Goal: Task Accomplishment & Management: Use online tool/utility

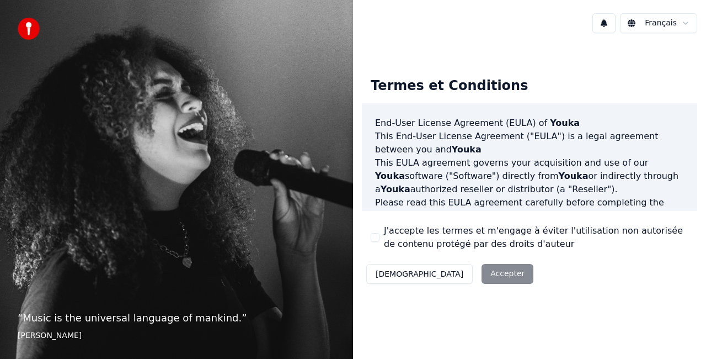
click at [377, 238] on button "J'accepte les termes et m'engage à éviter l'utilisation non autorisée de conten…" at bounding box center [375, 237] width 9 height 9
click at [396, 273] on button "Décliner" at bounding box center [419, 274] width 106 height 20
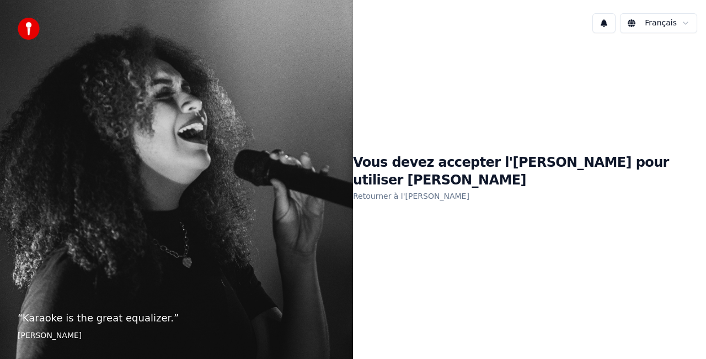
drag, startPoint x: 593, startPoint y: 193, endPoint x: 594, endPoint y: 188, distance: 5.6
click at [593, 193] on div "Vous devez accepter l'EULA pour utiliser Youka Retourner à l'EULA" at bounding box center [529, 178] width 353 height 49
click at [600, 184] on div "Vous devez accepter l'EULA pour utiliser Youka Retourner à l'EULA" at bounding box center [529, 178] width 353 height 49
click at [426, 187] on link "Retourner à l'EULA" at bounding box center [411, 196] width 116 height 18
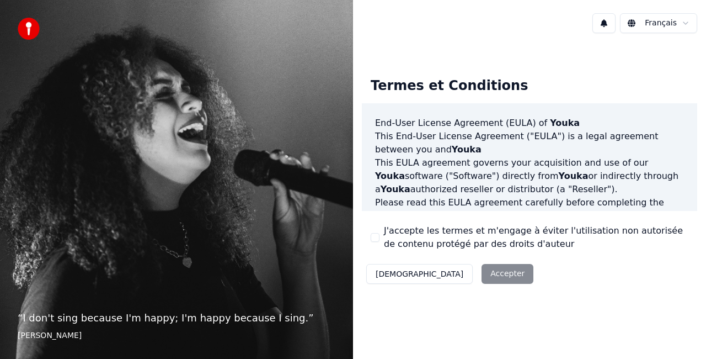
click at [372, 234] on button "J'accepte les termes et m'engage à éviter l'utilisation non autorisée de conten…" at bounding box center [375, 237] width 9 height 9
click at [402, 257] on div "Termes et Conditions End-User License Agreement (EULA) of Youka This End-User L…" at bounding box center [529, 178] width 335 height 220
click at [482, 282] on button "Accepter" at bounding box center [508, 274] width 52 height 20
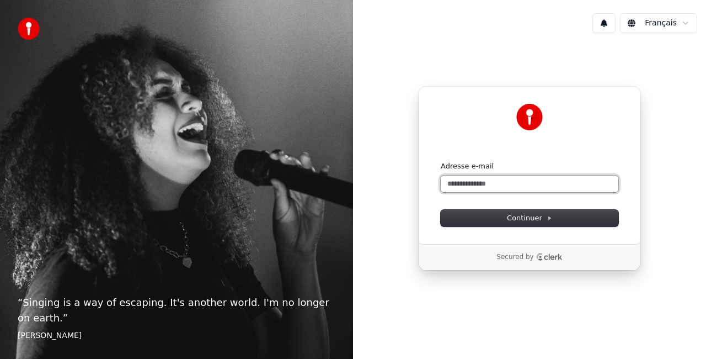
click at [534, 183] on input "Adresse e-mail" at bounding box center [530, 183] width 178 height 17
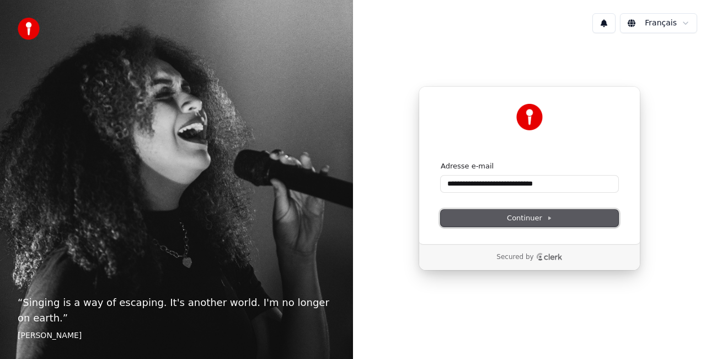
click at [538, 218] on span "Continuer" at bounding box center [529, 218] width 45 height 10
type input "**********"
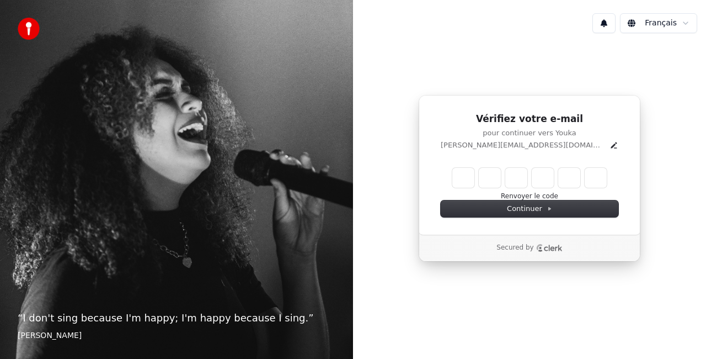
click at [470, 174] on input "Enter verification code" at bounding box center [529, 178] width 154 height 20
type input "******"
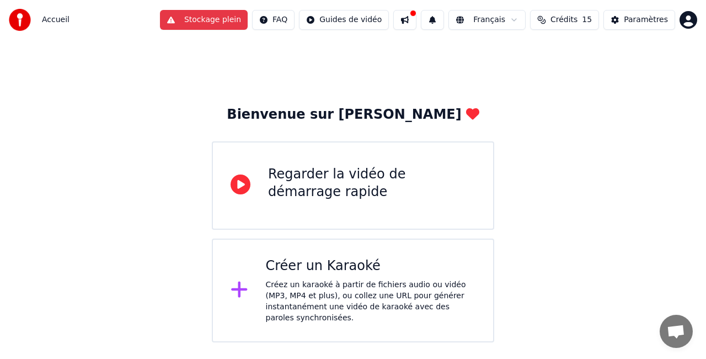
click at [354, 311] on div "Créez un karaoké à partir de fichiers audio ou vidéo (MP3, MP4 et plus), ou col…" at bounding box center [371, 301] width 210 height 44
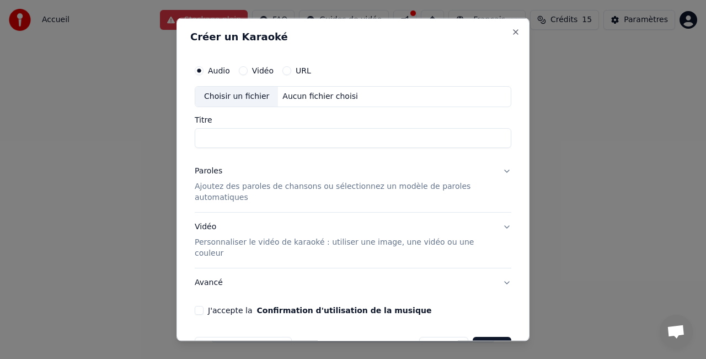
click at [226, 20] on div "Créer un Karaoké Audio Vidéo URL Choisir un fichier Aucun fichier choisi Titre …" at bounding box center [353, 179] width 353 height 323
click at [314, 143] on input "Titre" at bounding box center [353, 137] width 317 height 20
click at [241, 67] on button "Vidéo" at bounding box center [243, 70] width 9 height 9
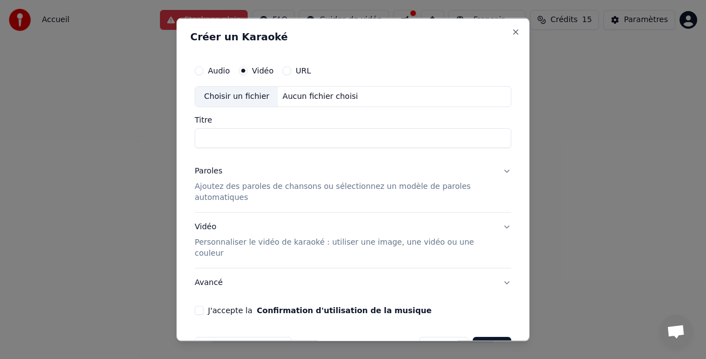
click at [292, 67] on div "Audio Vidéo URL" at bounding box center [353, 71] width 317 height 22
click at [284, 70] on button "URL" at bounding box center [286, 70] width 9 height 9
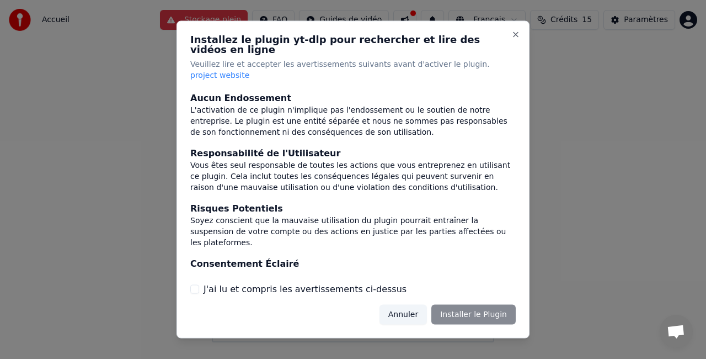
scroll to position [131, 0]
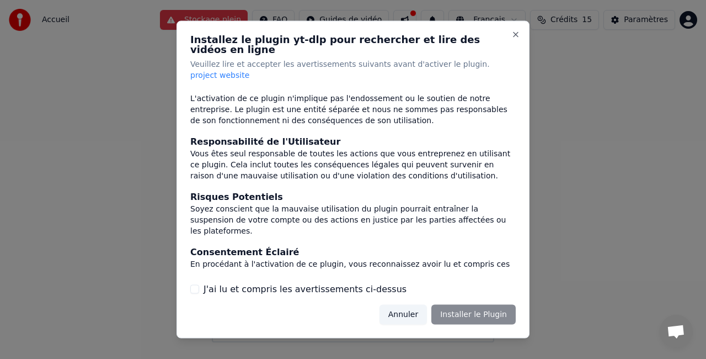
click at [197, 284] on button "J'ai lu et compris les avertissements ci-dessus" at bounding box center [194, 288] width 9 height 9
click at [472, 304] on button "Installer le Plugin" at bounding box center [473, 314] width 84 height 20
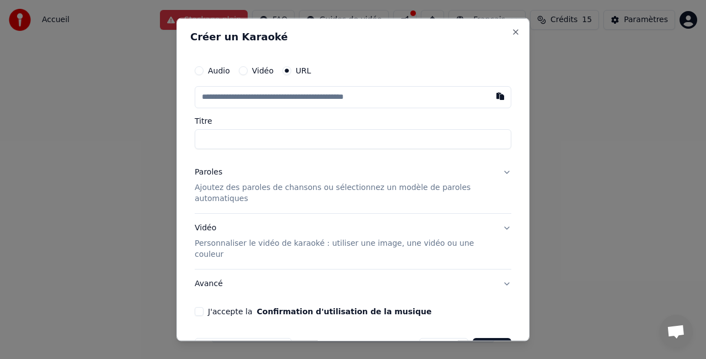
click at [283, 99] on input "text" at bounding box center [353, 97] width 317 height 22
paste input "**********"
type input "**********"
click at [262, 143] on input "Titre" at bounding box center [353, 139] width 317 height 20
type input "**********"
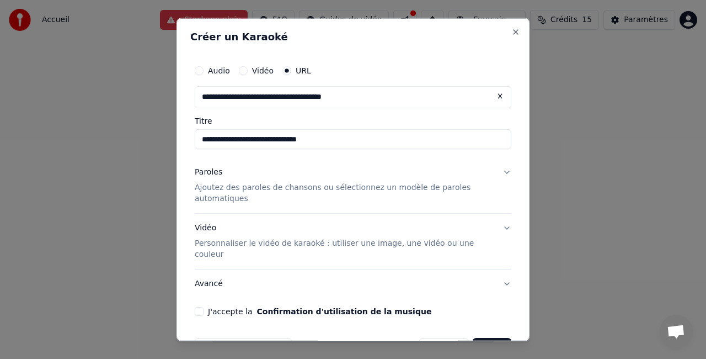
type input "**********"
click at [440, 188] on p "Ajoutez des paroles de chansons ou sélectionnez un modèle de paroles automatiqu…" at bounding box center [344, 193] width 299 height 22
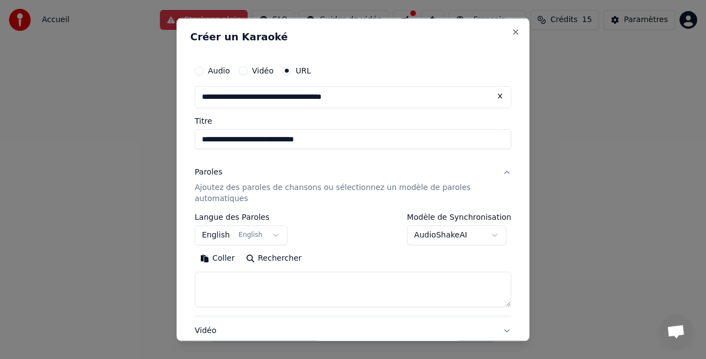
click at [267, 236] on button "English English" at bounding box center [241, 235] width 93 height 20
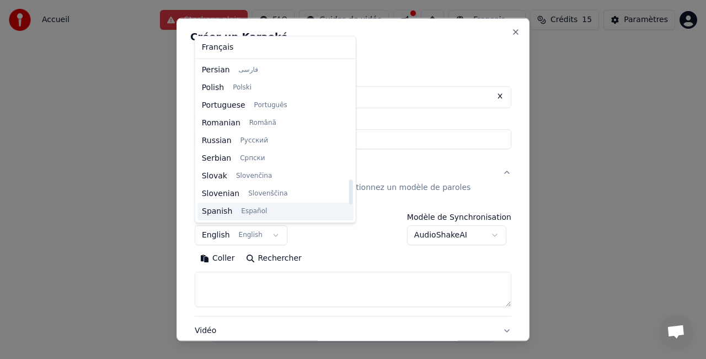
scroll to position [750, 0]
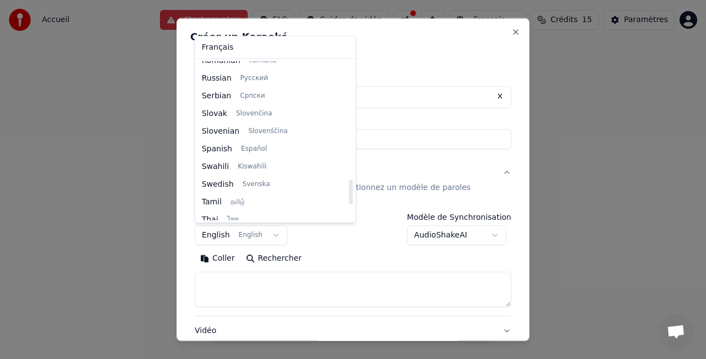
select select "**"
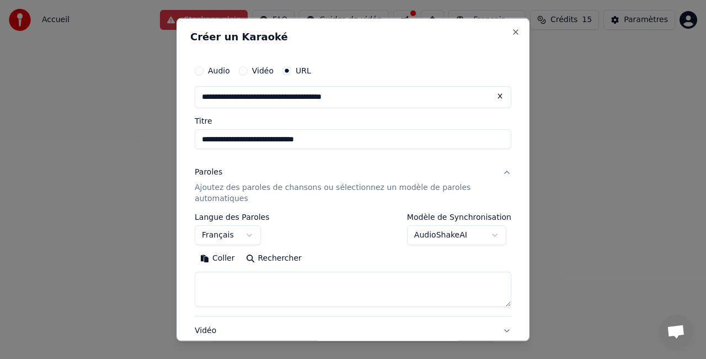
click at [481, 236] on body "**********" at bounding box center [353, 171] width 706 height 342
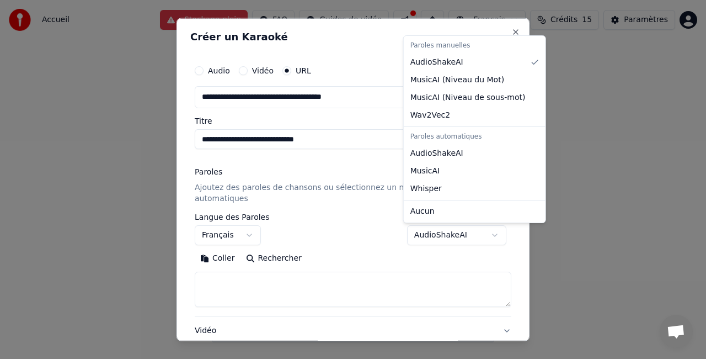
select select "**********"
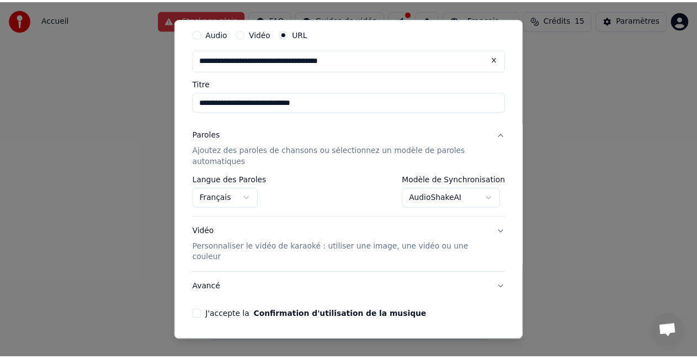
scroll to position [63, 0]
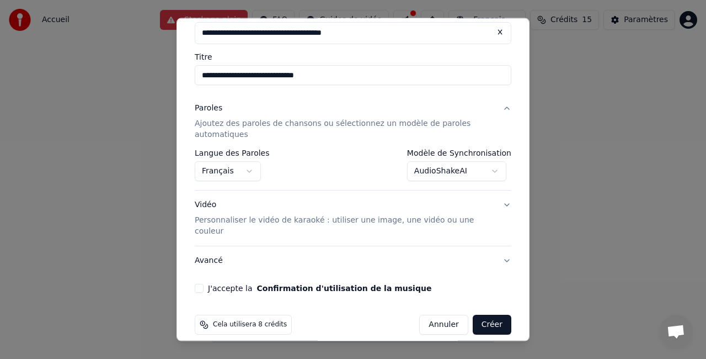
click at [199, 284] on button "J'accepte la Confirmation d'utilisation de la musique" at bounding box center [199, 288] width 9 height 9
click at [478, 314] on button "Créer" at bounding box center [492, 324] width 39 height 20
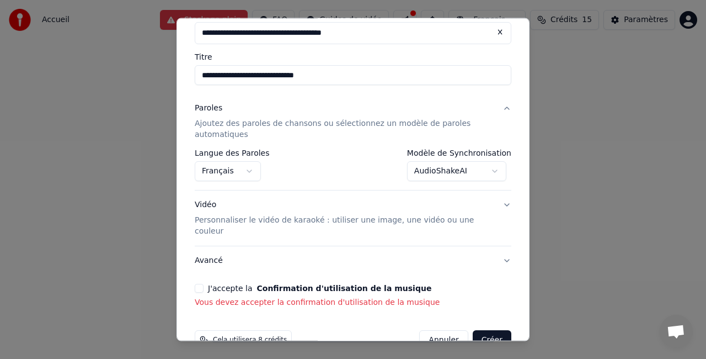
click at [201, 284] on button "J'accepte la Confirmation d'utilisation de la musique" at bounding box center [199, 288] width 9 height 9
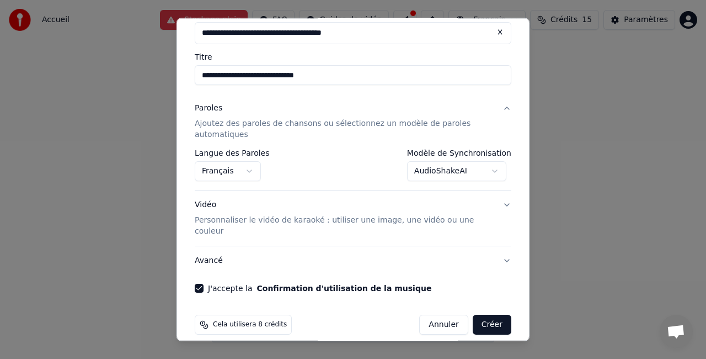
click at [476, 314] on button "Créer" at bounding box center [492, 324] width 39 height 20
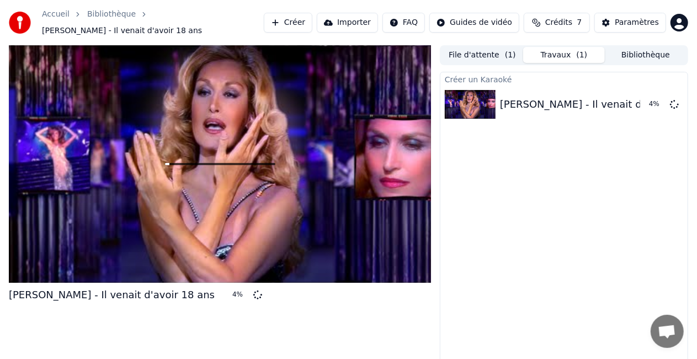
click at [552, 13] on button "Crédits 7" at bounding box center [557, 23] width 66 height 20
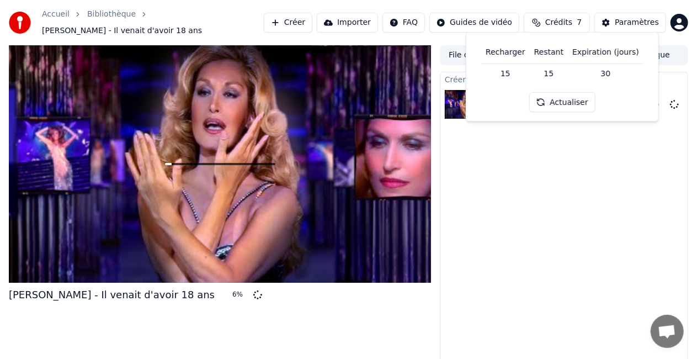
click at [541, 52] on th "Restant" at bounding box center [549, 52] width 38 height 22
click at [506, 53] on th "Recharger" at bounding box center [505, 52] width 49 height 22
click at [563, 98] on button "Actualiser" at bounding box center [562, 102] width 66 height 20
click at [498, 51] on th "Recharger" at bounding box center [505, 52] width 49 height 22
click at [501, 50] on th "Recharger" at bounding box center [505, 52] width 49 height 22
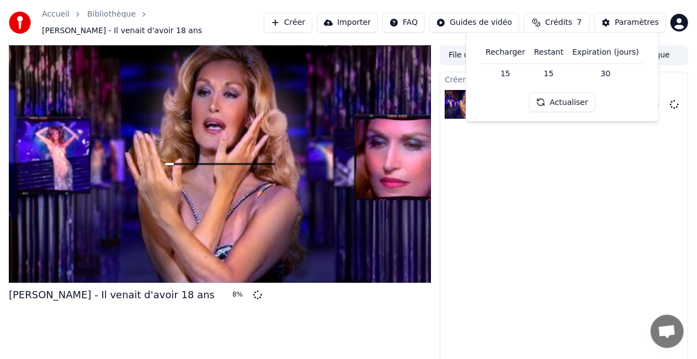
click at [634, 51] on th "Expiration (jours)" at bounding box center [606, 52] width 76 height 22
click at [588, 273] on div "Créer un Karaoké Dalida - Il venait d'avoir 18 ans 9 %" at bounding box center [564, 224] width 248 height 305
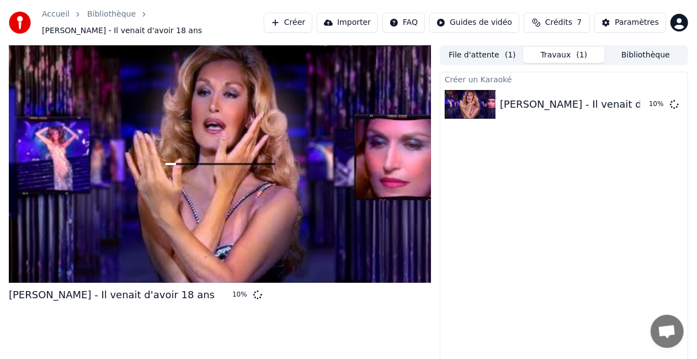
click at [498, 47] on button "File d'attente ( 1 )" at bounding box center [482, 55] width 82 height 16
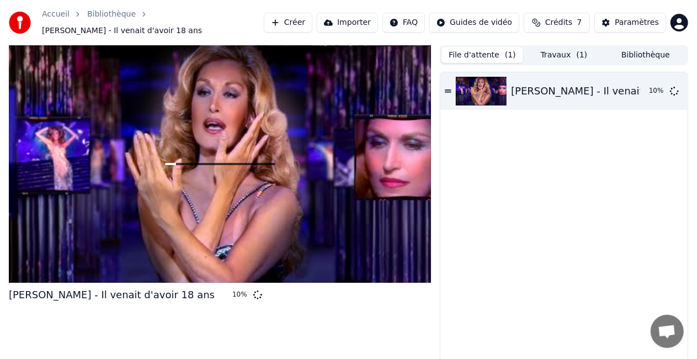
click at [649, 47] on button "Bibliothèque" at bounding box center [646, 55] width 82 height 16
click at [566, 52] on button "Travaux ( 1 )" at bounding box center [564, 55] width 82 height 16
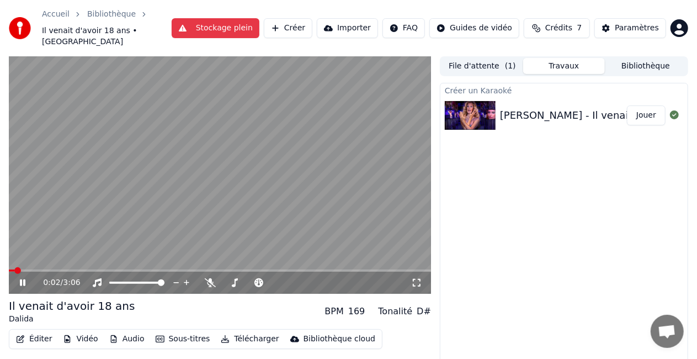
click at [418, 277] on div "0:02 / 3:06" at bounding box center [219, 282] width 413 height 11
click at [421, 278] on icon at bounding box center [416, 282] width 11 height 9
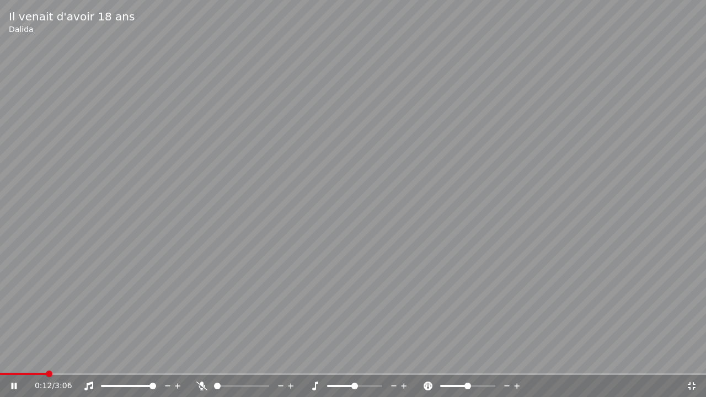
click at [334, 164] on video at bounding box center [353, 198] width 706 height 397
click at [371, 169] on video at bounding box center [353, 198] width 706 height 397
click at [380, 217] on video at bounding box center [353, 198] width 706 height 397
click at [385, 193] on video at bounding box center [353, 198] width 706 height 397
click at [235, 358] on div at bounding box center [251, 386] width 89 height 11
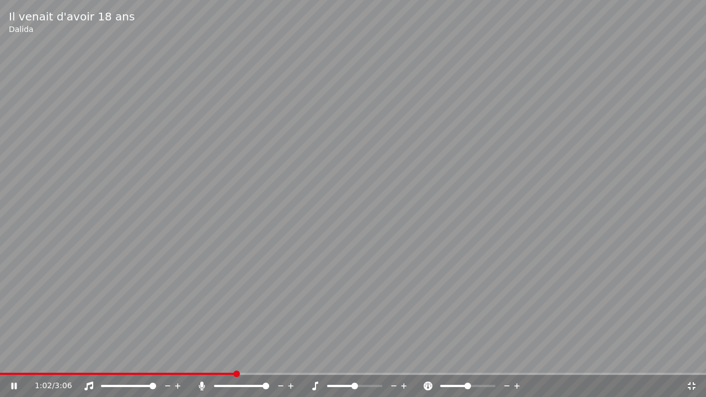
click at [317, 183] on video at bounding box center [353, 198] width 706 height 397
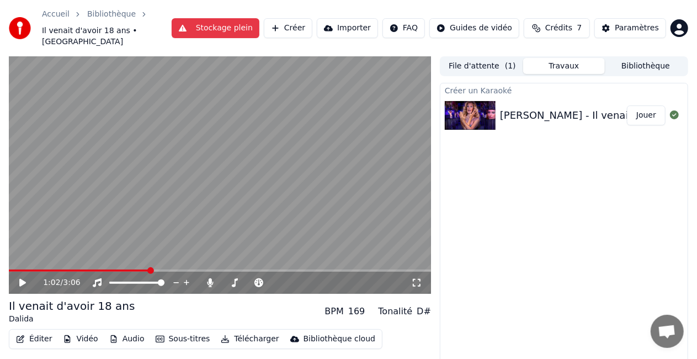
click at [242, 23] on button "Stockage plein" at bounding box center [216, 28] width 88 height 20
click at [257, 22] on button "Stockage plein" at bounding box center [216, 28] width 88 height 20
